Goal: Navigation & Orientation: Find specific page/section

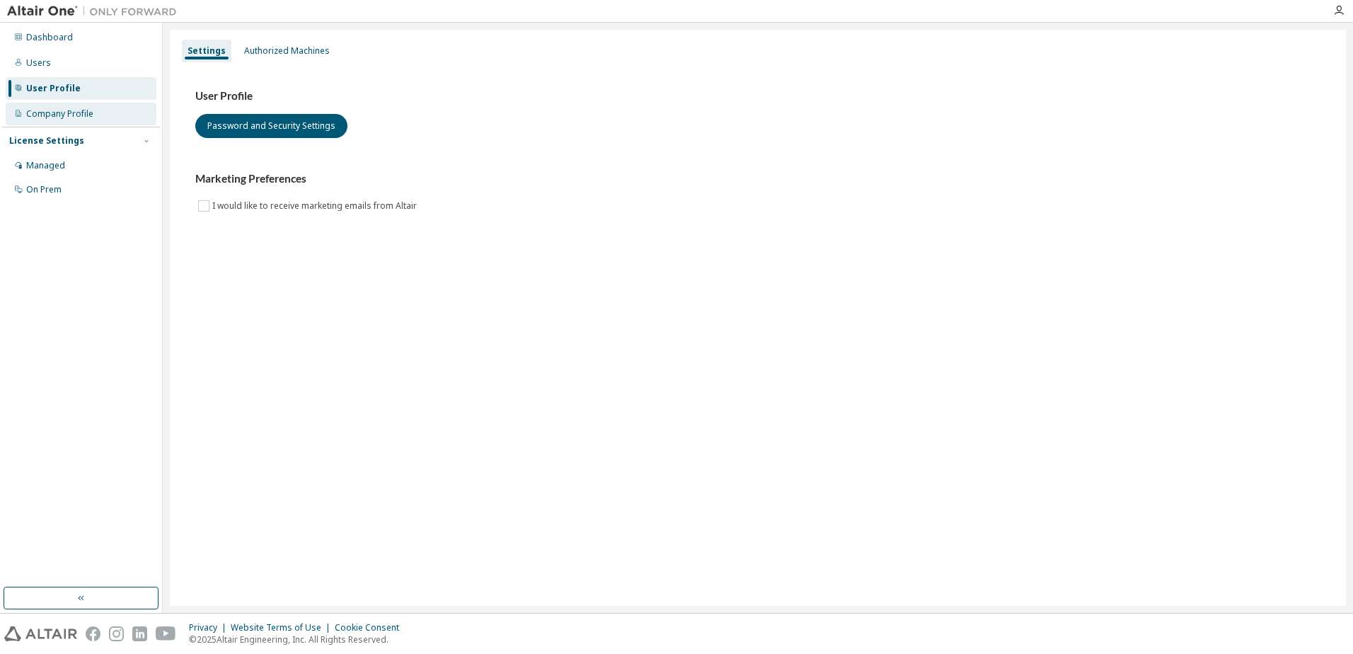
click at [68, 107] on div "Company Profile" at bounding box center [81, 114] width 151 height 23
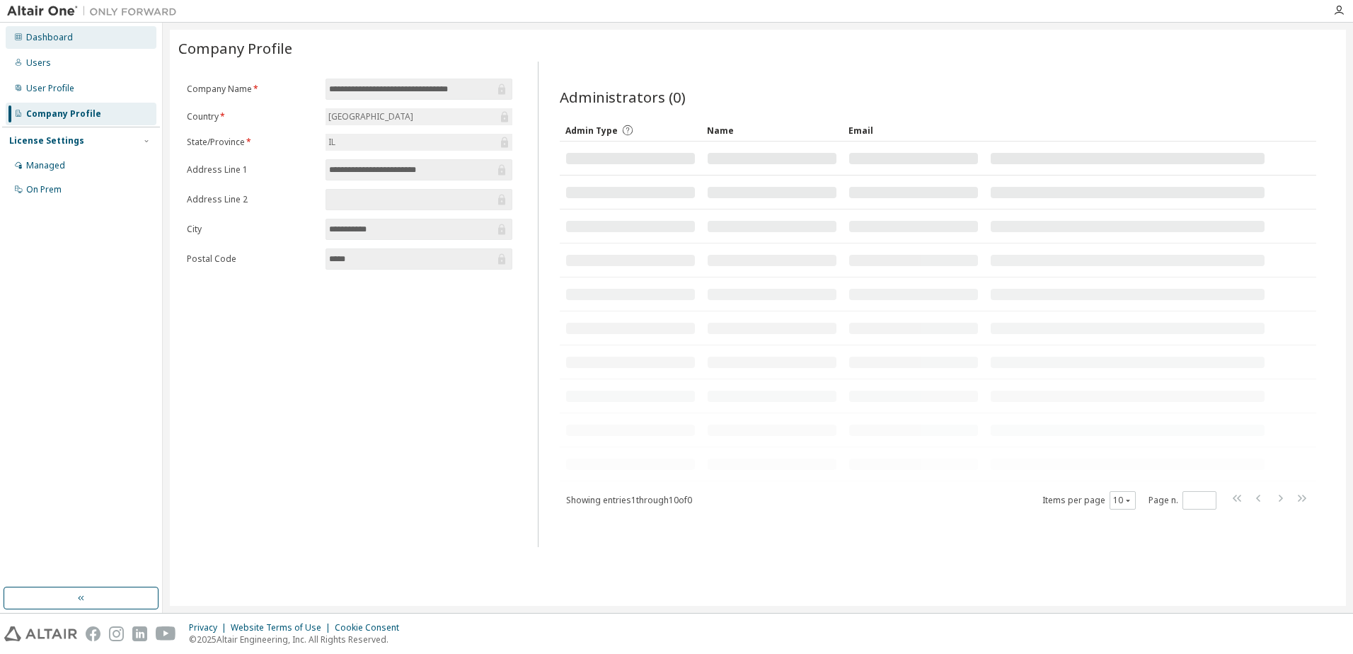
click at [59, 35] on div "Dashboard" at bounding box center [49, 37] width 47 height 11
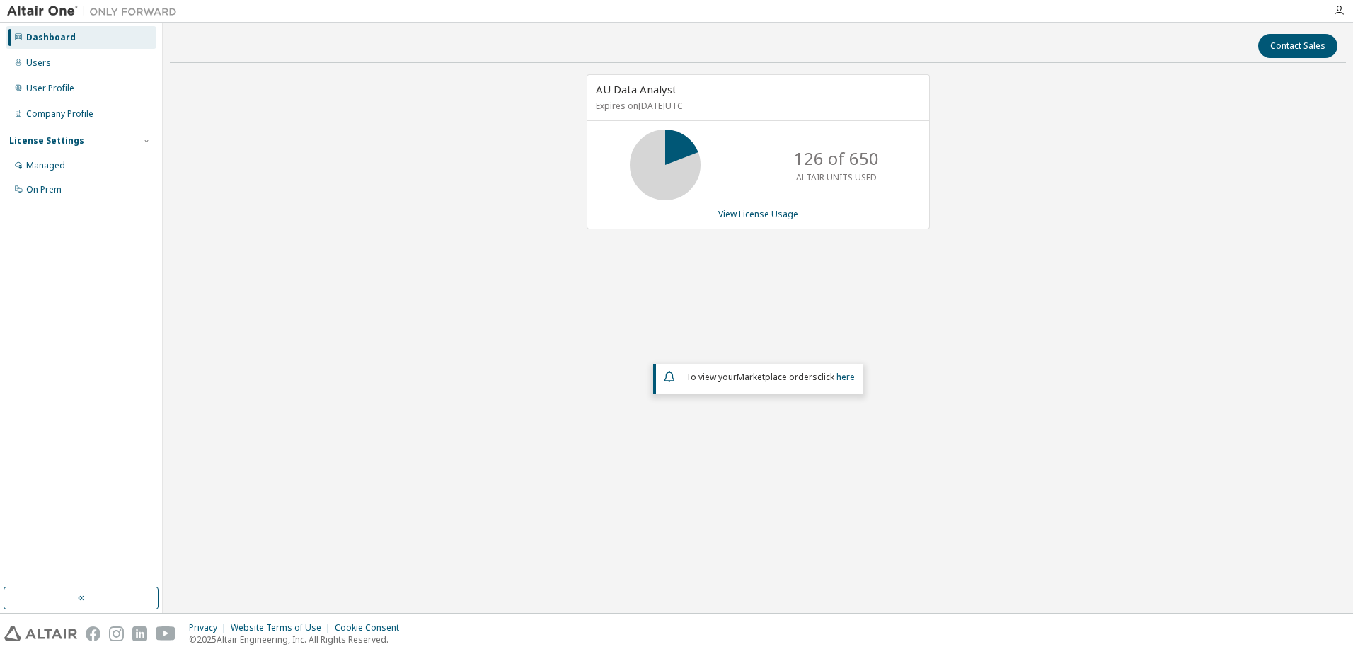
click at [561, 205] on div "AU Data Analyst Expires on [DATE] UTC 126 of 650 ALTAIR UNITS USED View License…" at bounding box center [758, 286] width 1176 height 425
